Goal: Task Accomplishment & Management: Complete application form

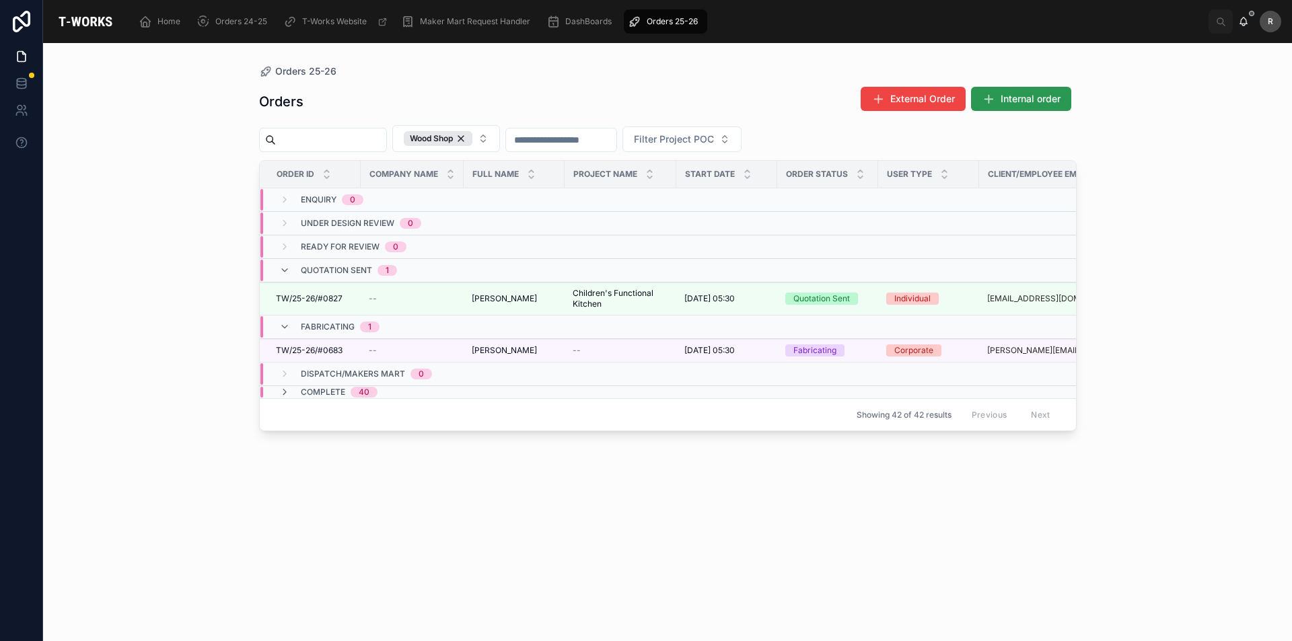
click at [1045, 95] on span "Internal order" at bounding box center [1031, 98] width 60 height 13
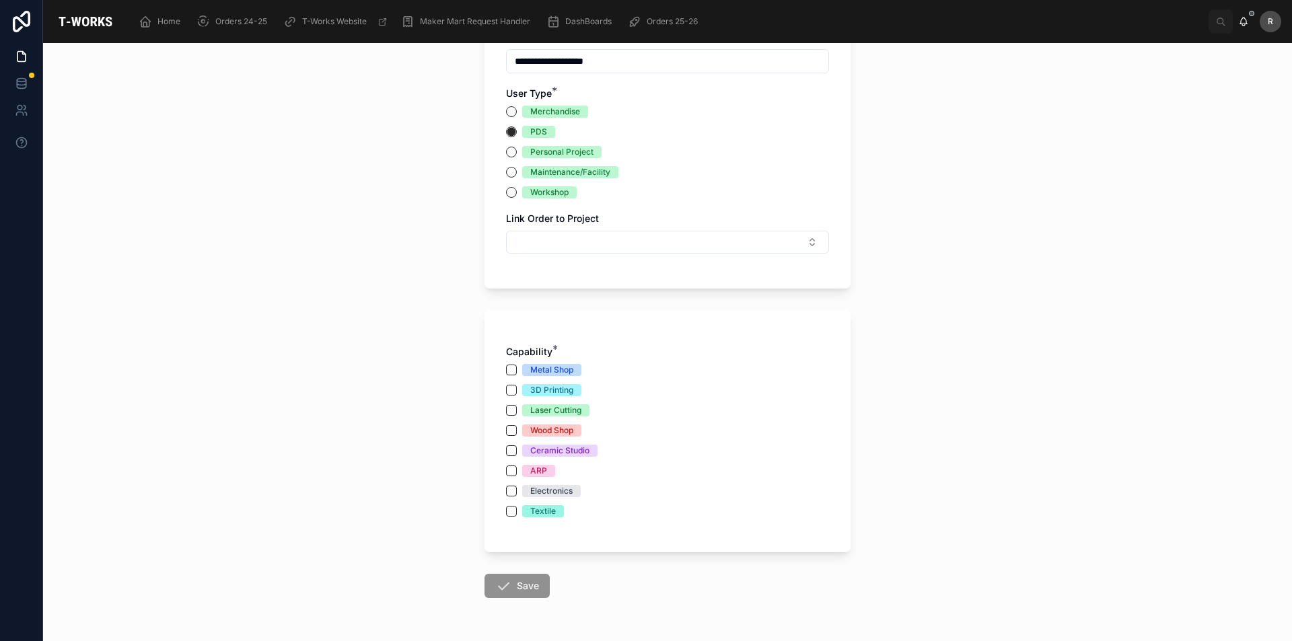
scroll to position [269, 0]
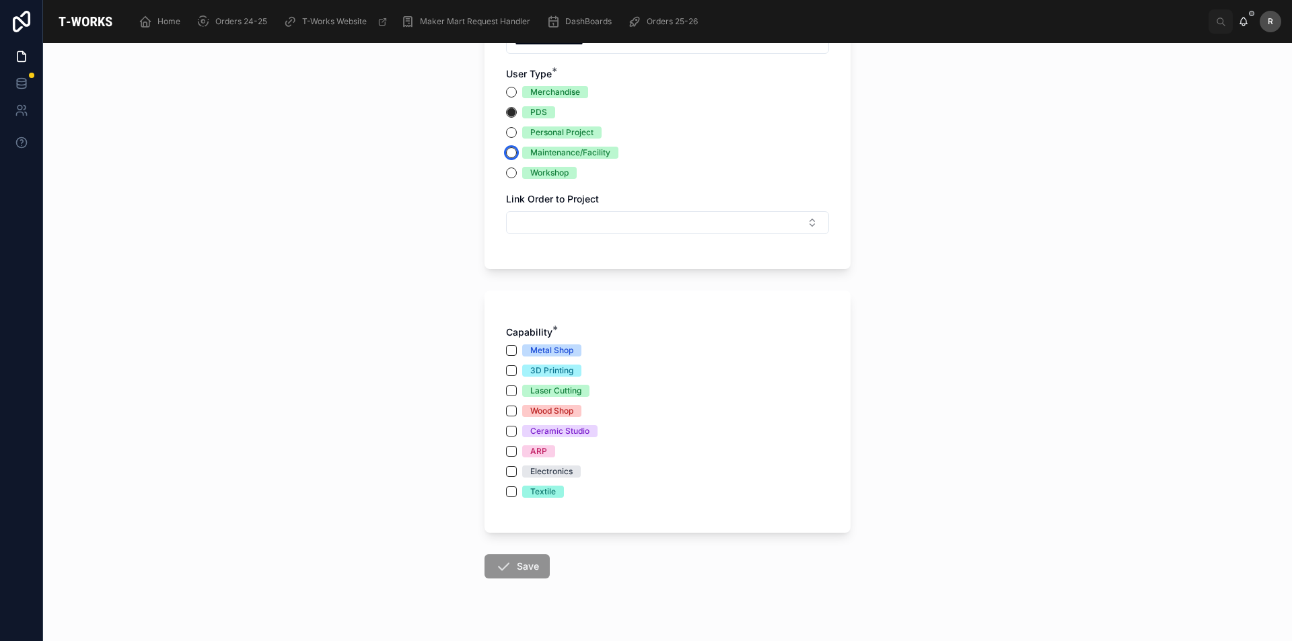
click at [506, 155] on button "Maintenance/Facility" at bounding box center [511, 152] width 11 height 11
click at [686, 226] on button "Select Button" at bounding box center [667, 222] width 323 height 23
click at [687, 226] on button "Select Button" at bounding box center [667, 222] width 323 height 23
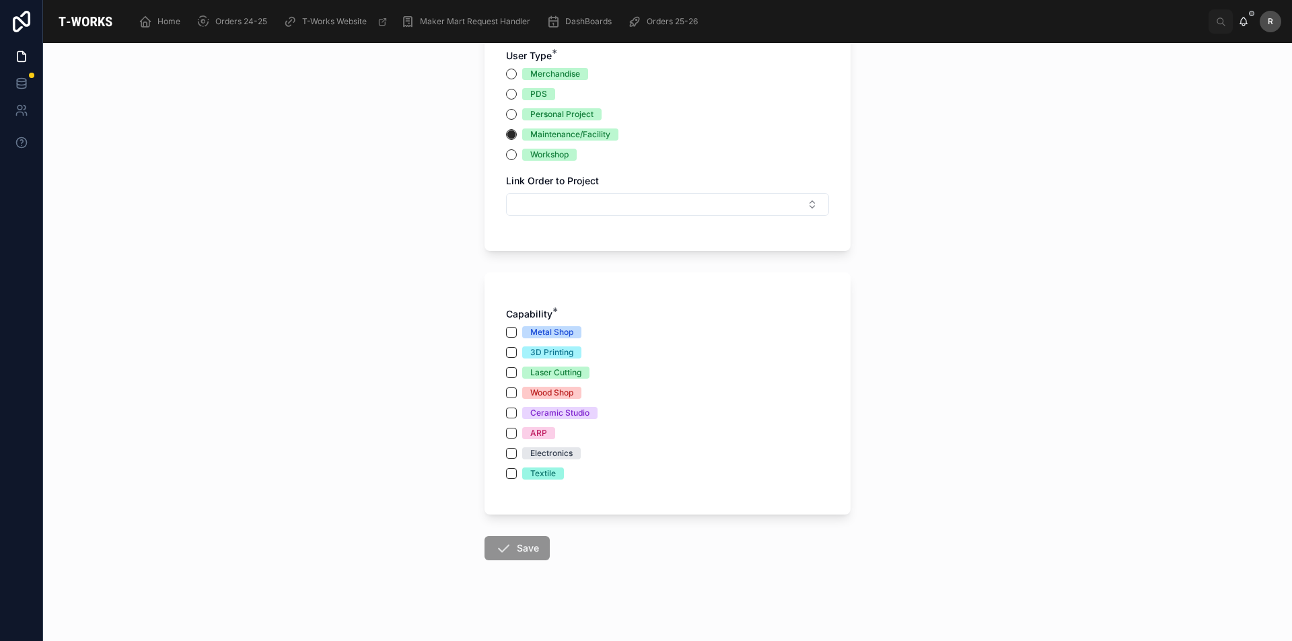
scroll to position [293, 0]
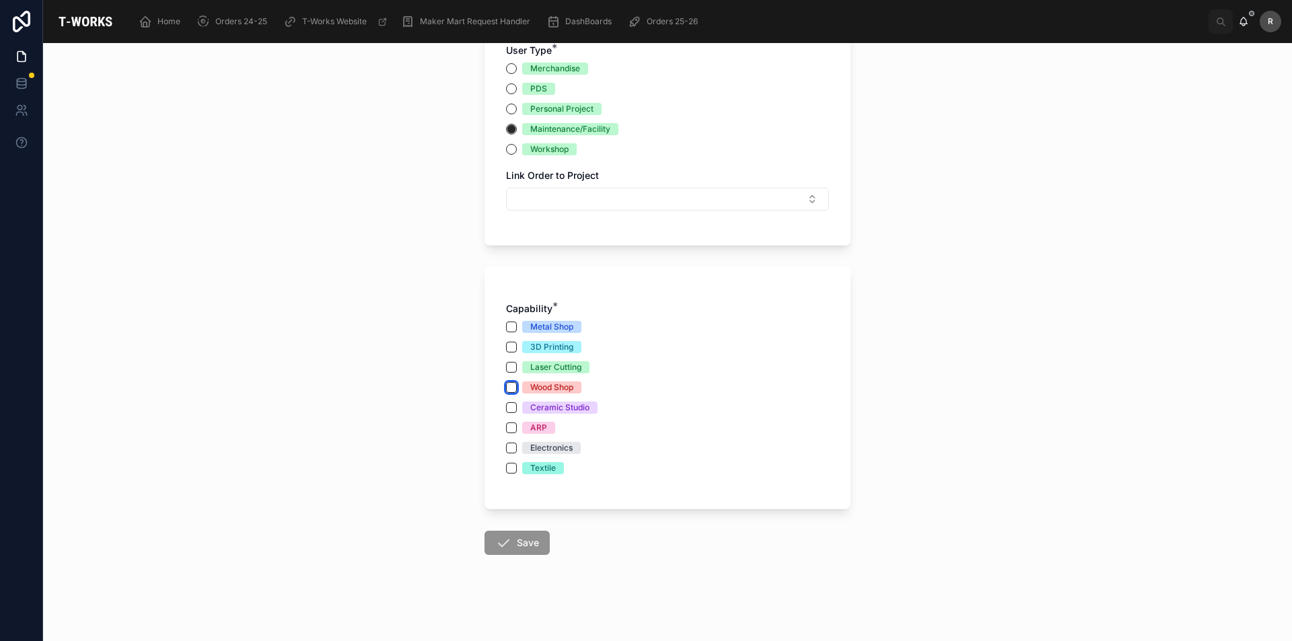
click at [506, 388] on button "Wood Shop" at bounding box center [511, 387] width 11 height 11
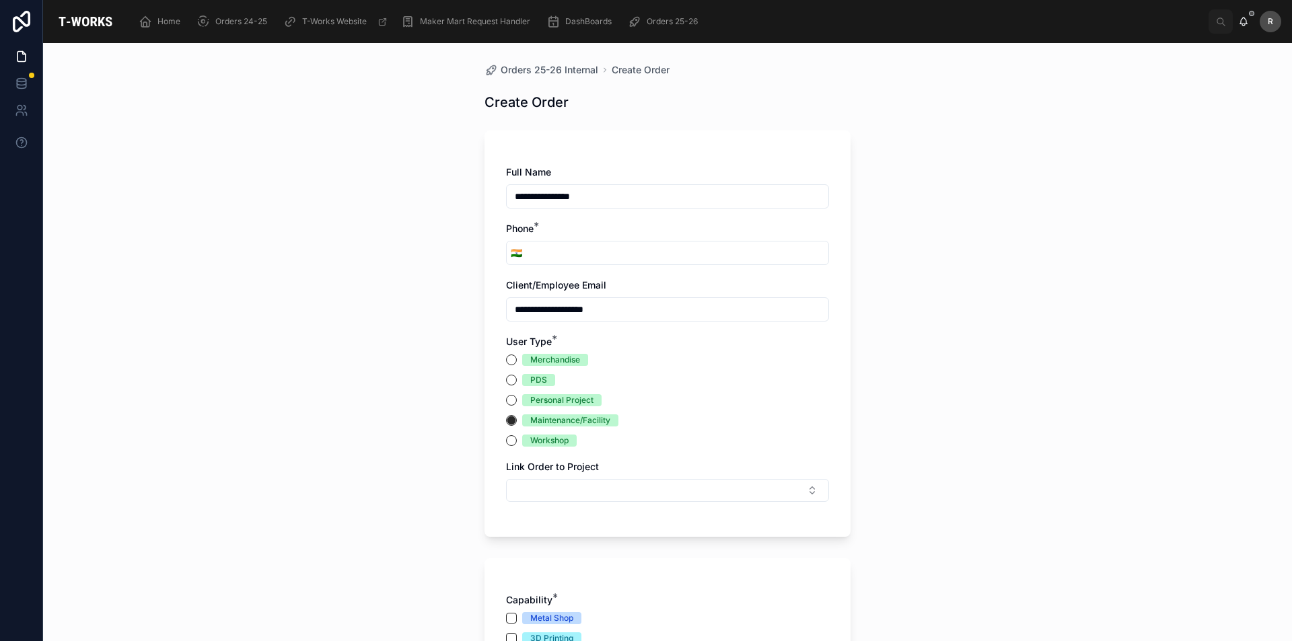
scroll to position [0, 0]
